Goal: Information Seeking & Learning: Learn about a topic

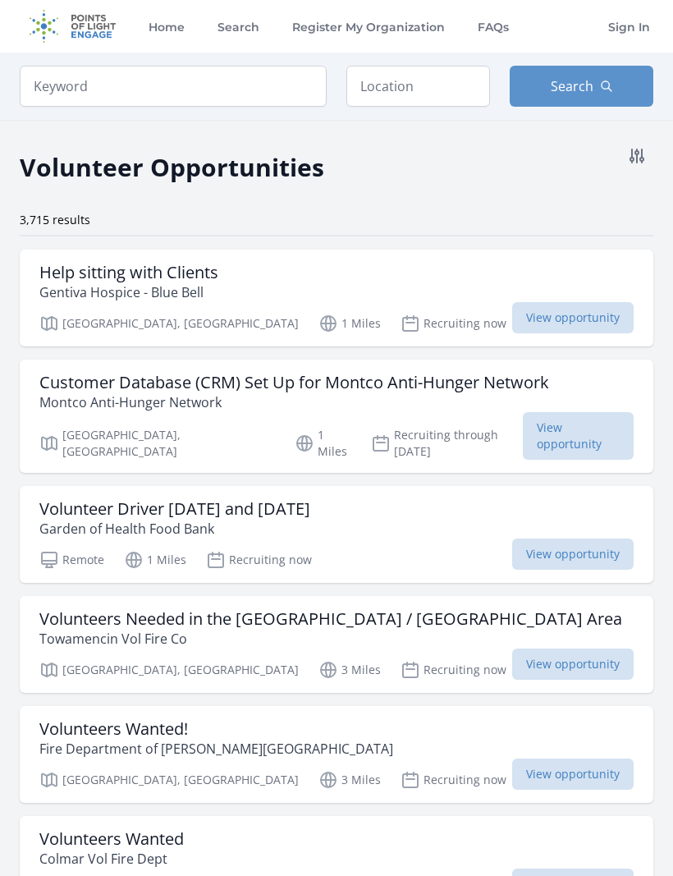
click at [641, 153] on icon at bounding box center [637, 155] width 13 height 13
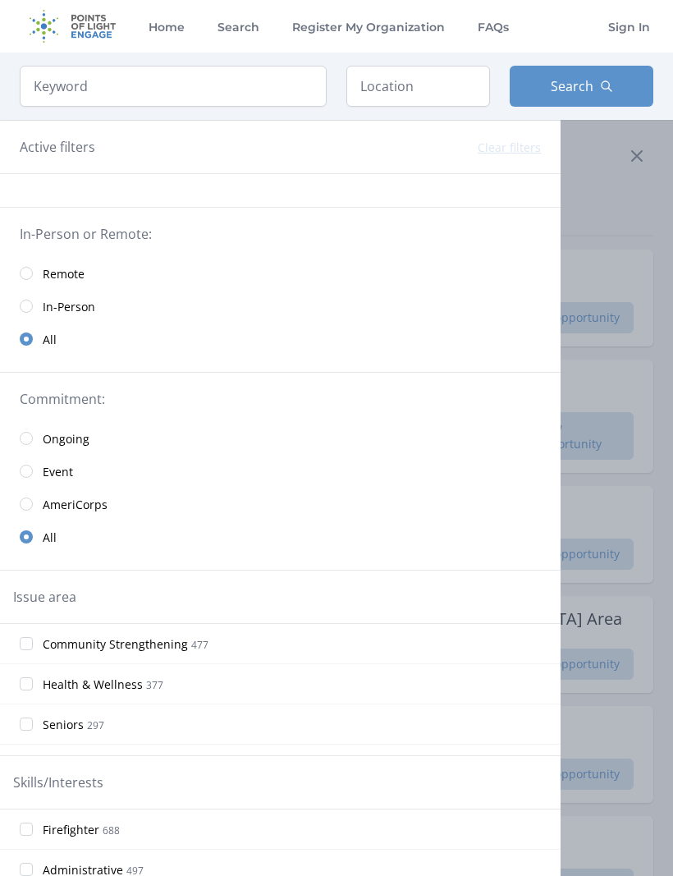
click at [32, 307] on input "radio" at bounding box center [26, 306] width 13 height 13
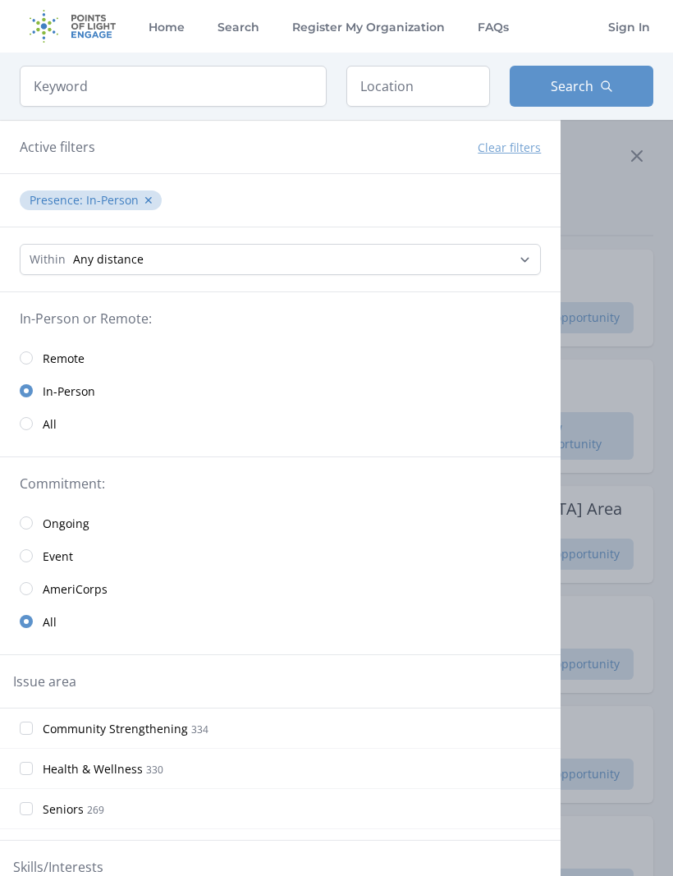
click at [31, 527] on input "radio" at bounding box center [26, 523] width 13 height 13
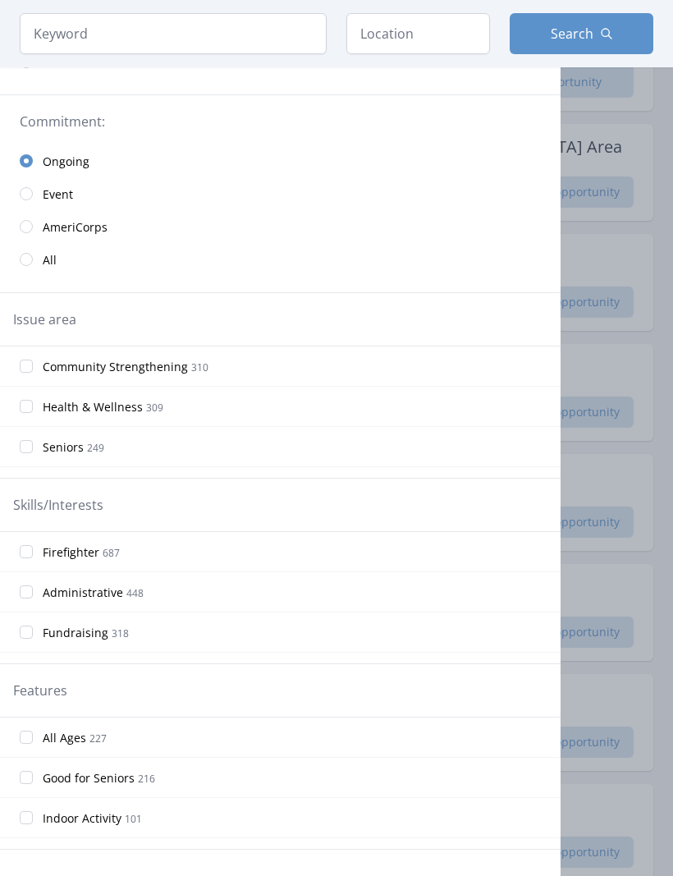
scroll to position [365, 0]
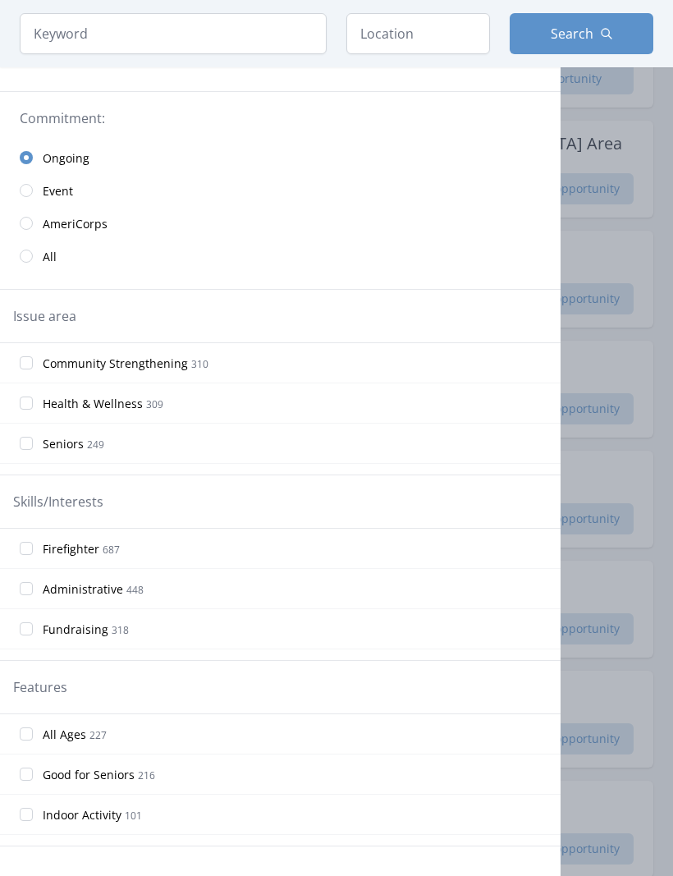
click at [30, 397] on input "Health & Wellness 309" at bounding box center [26, 403] width 13 height 13
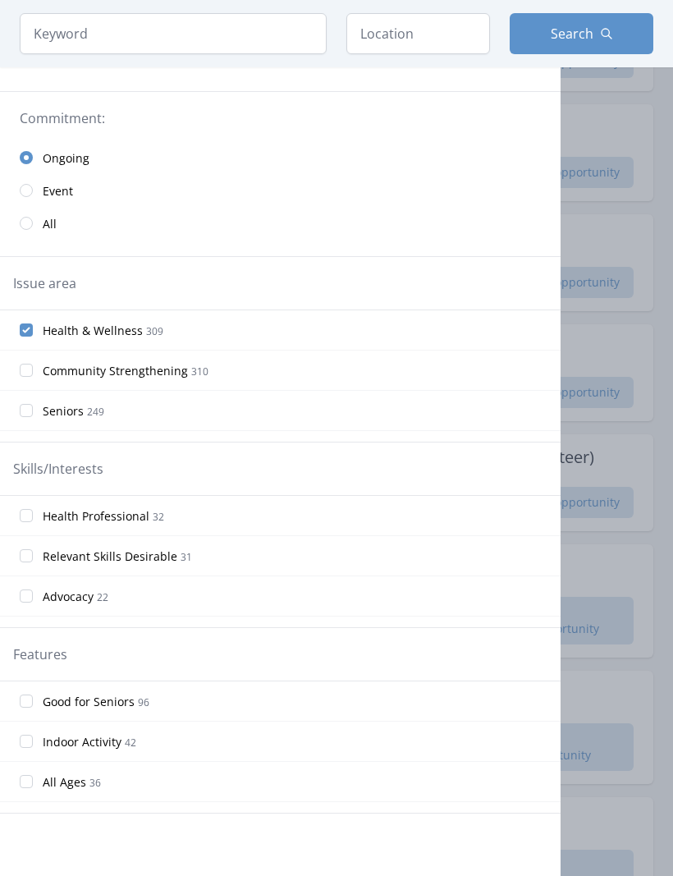
click at [31, 558] on input "Relevant Skills Desirable 31" at bounding box center [26, 555] width 13 height 13
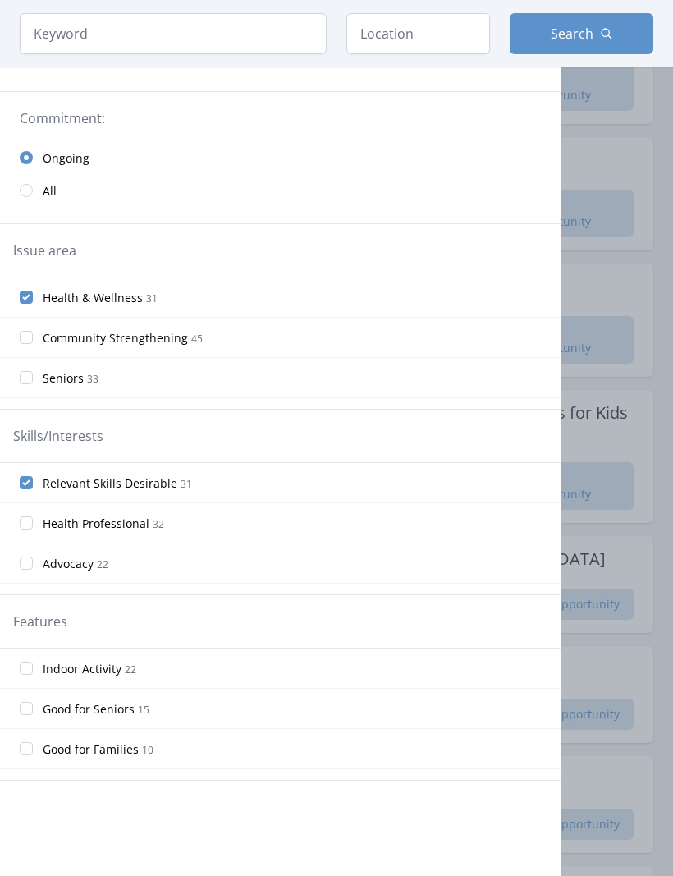
click at [25, 709] on input "Good for Seniors 15" at bounding box center [26, 708] width 13 height 13
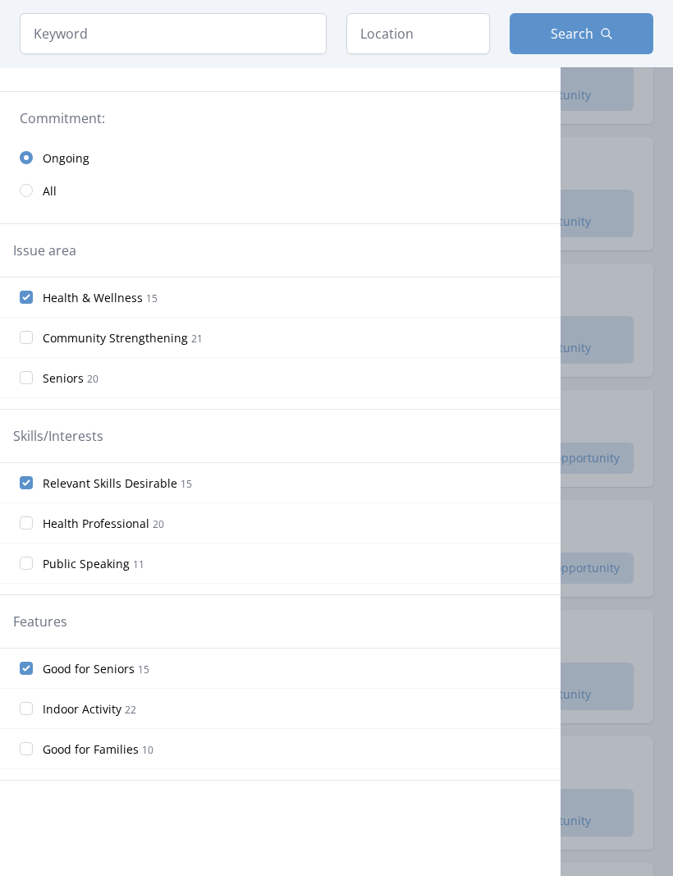
click at [28, 663] on input "Good for Seniors 15" at bounding box center [26, 668] width 13 height 13
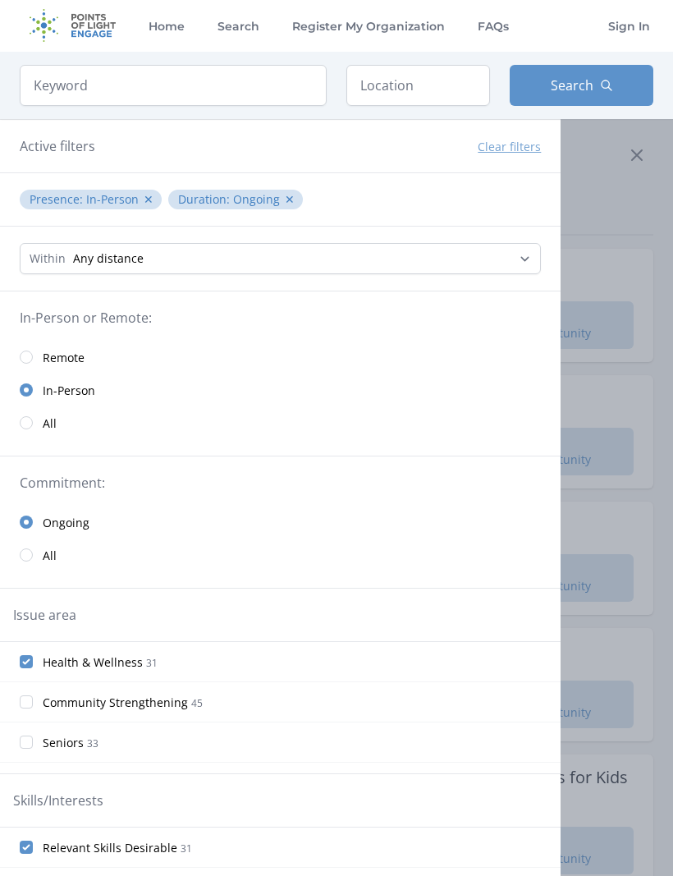
scroll to position [0, 0]
click at [583, 80] on span "Search" at bounding box center [572, 86] width 43 height 20
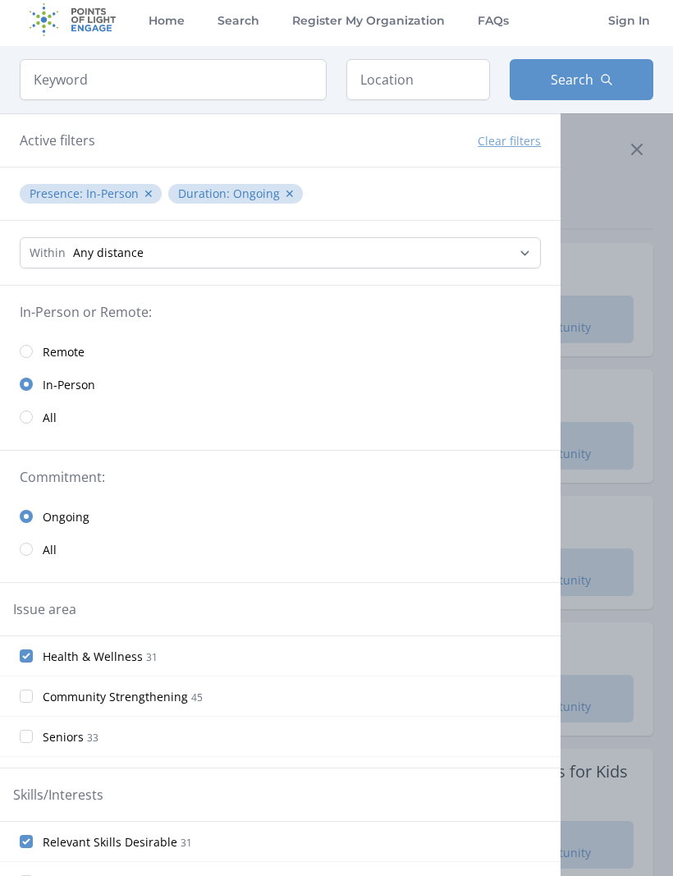
scroll to position [1, 0]
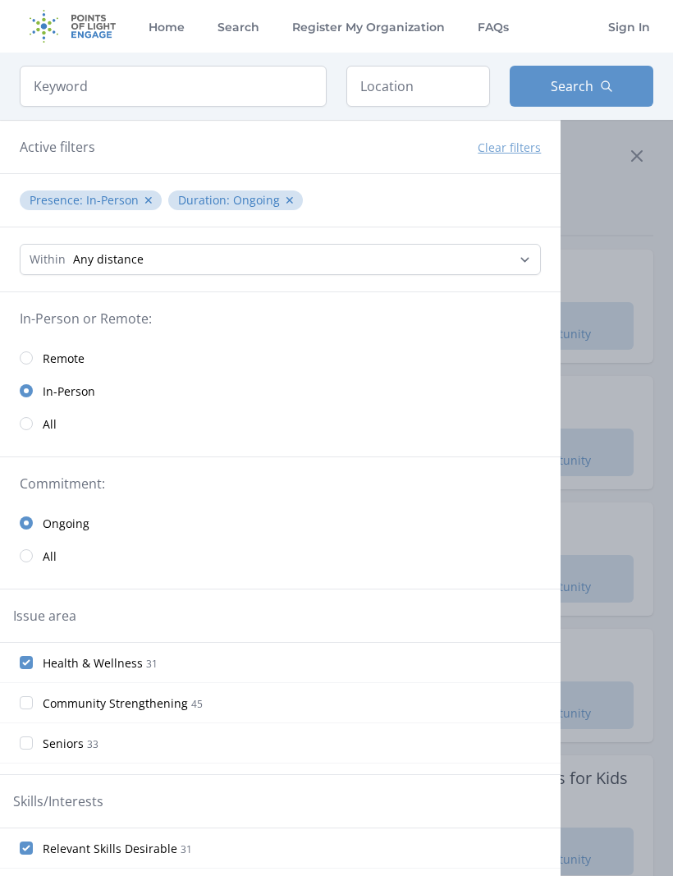
click at [589, 195] on div at bounding box center [336, 438] width 673 height 876
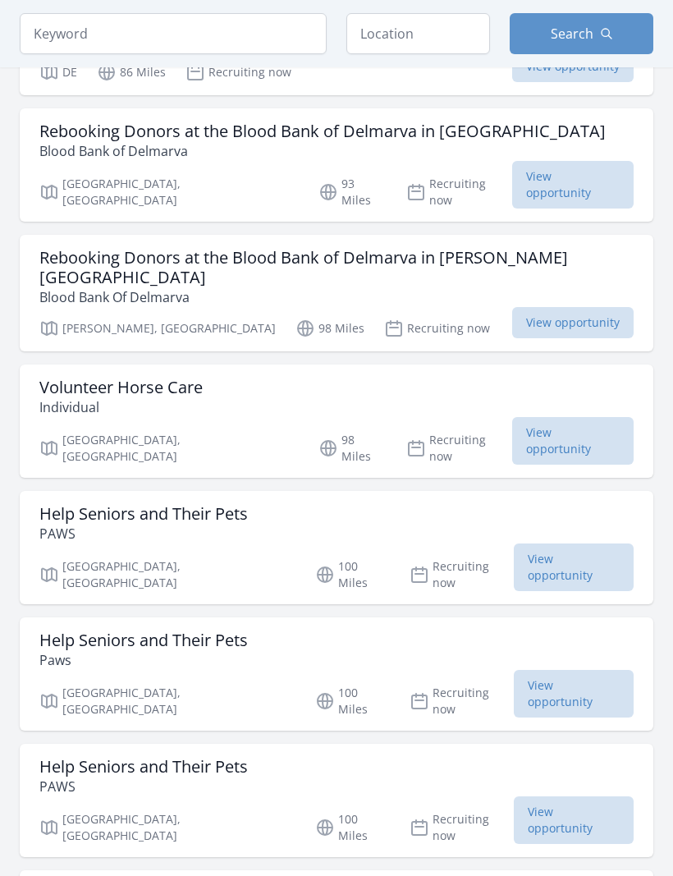
scroll to position [3058, 0]
